Goal: Task Accomplishment & Management: Manage account settings

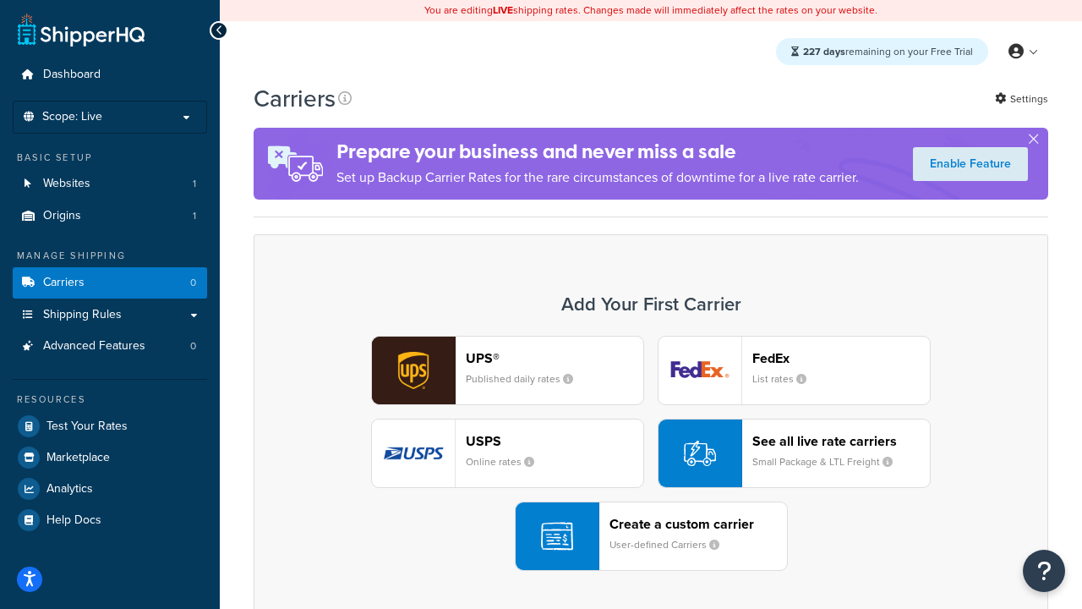
click at [651, 453] on div "UPS® Published daily rates FedEx List rates USPS Online rates See all live rate…" at bounding box center [650, 453] width 759 height 235
click at [841, 358] on header "FedEx" at bounding box center [841, 358] width 178 height 16
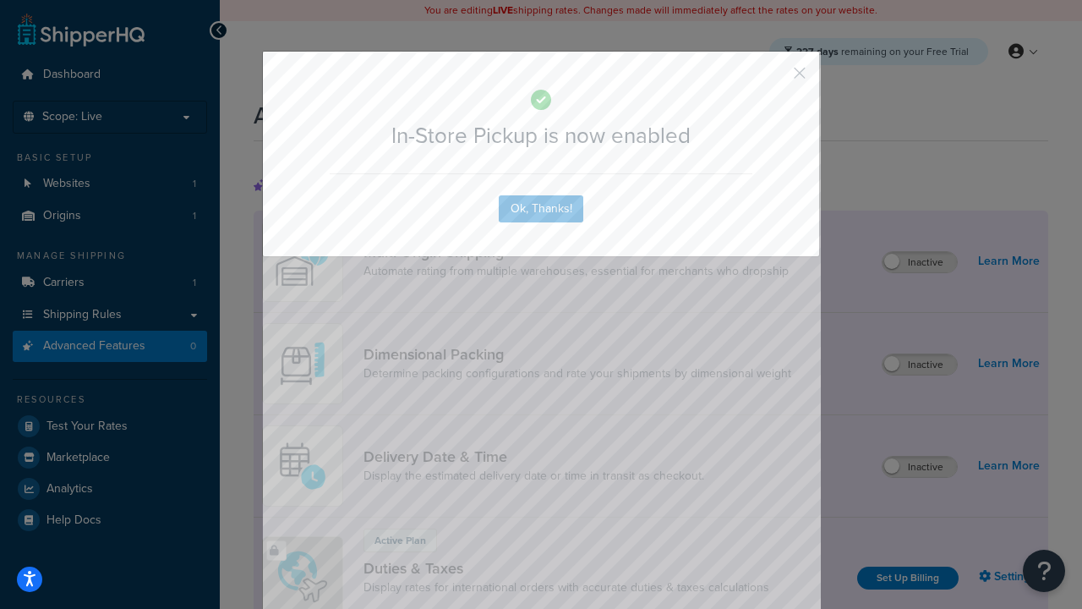
scroll to position [548, 0]
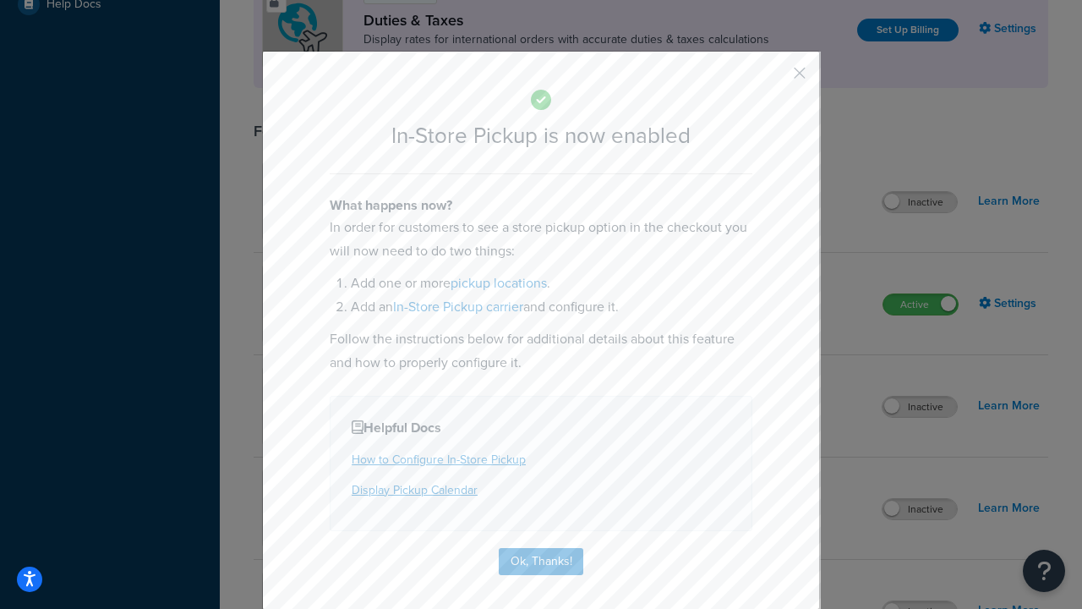
click at [774, 79] on button "button" at bounding box center [775, 79] width 4 height 4
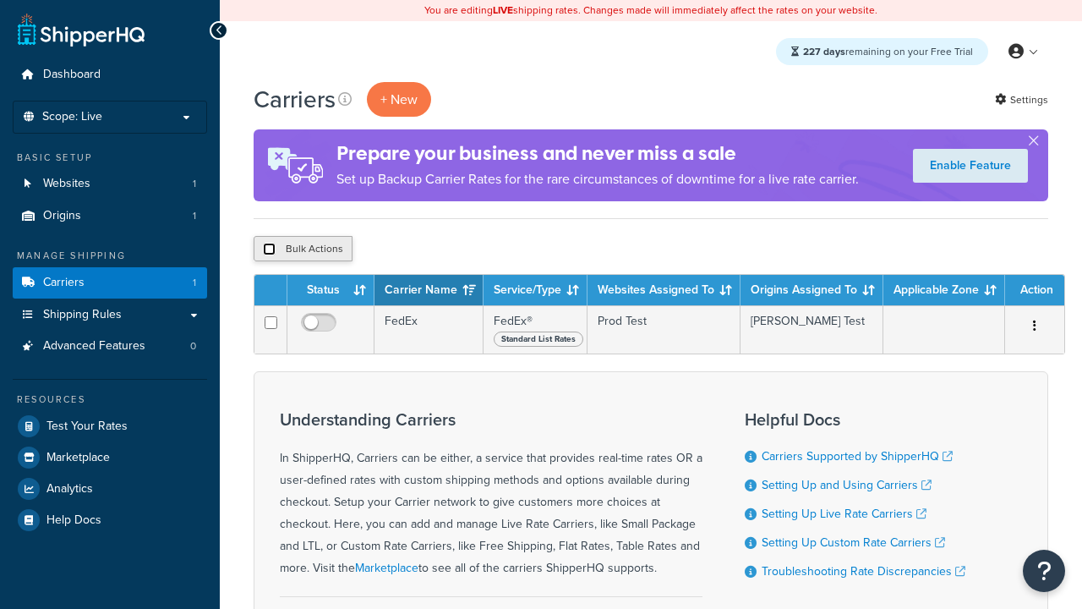
click at [269, 249] on input "checkbox" at bounding box center [269, 249] width 13 height 13
checkbox input "true"
click at [0, 0] on button "Delete" at bounding box center [0, 0] width 0 height 0
